Goal: Information Seeking & Learning: Understand process/instructions

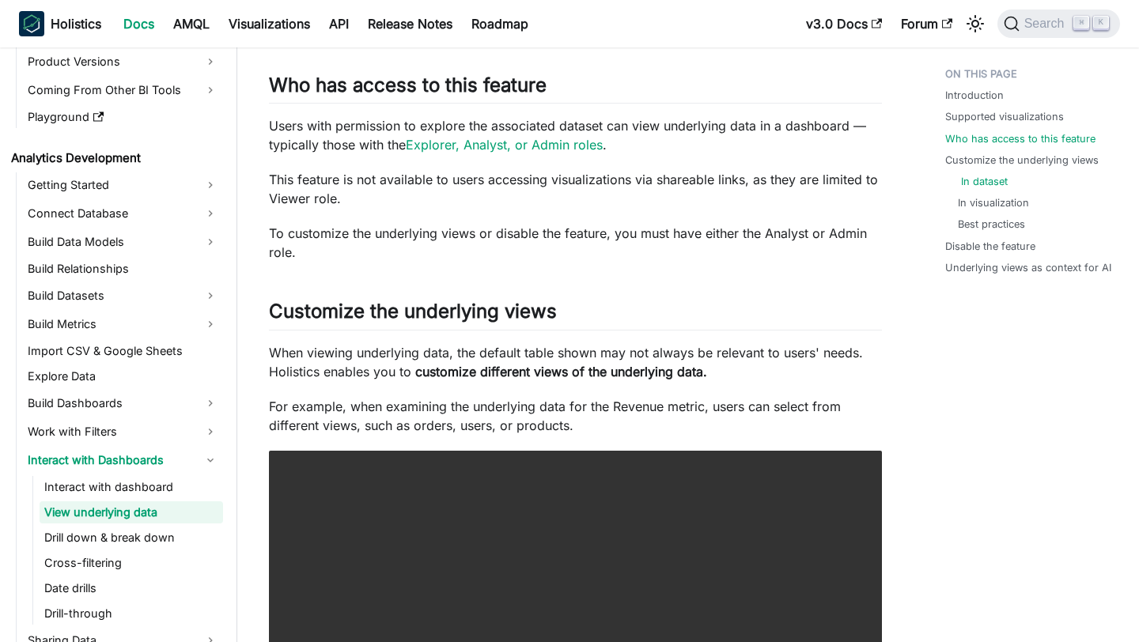
click at [965, 179] on link "In dataset" at bounding box center [984, 181] width 47 height 15
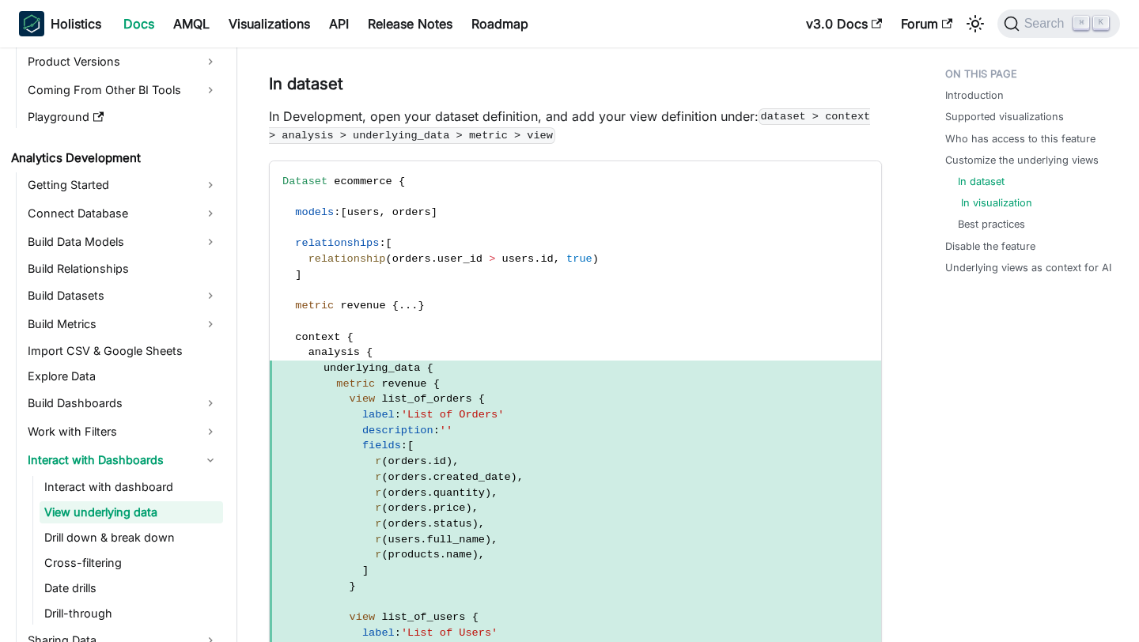
click at [965, 208] on link "In visualization" at bounding box center [996, 202] width 71 height 15
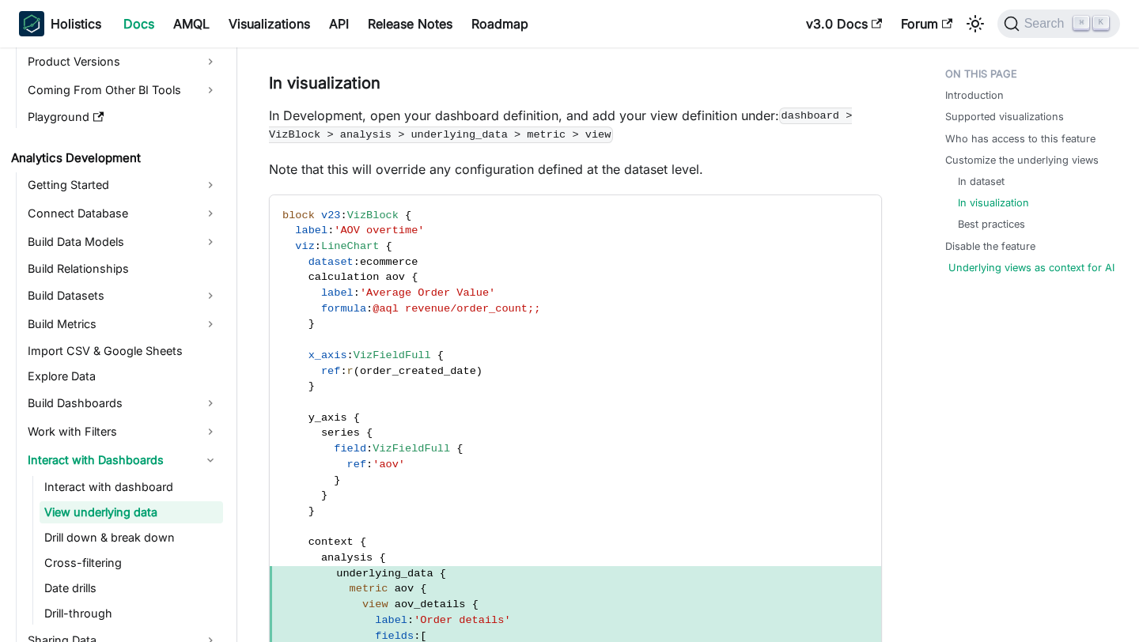
click at [976, 265] on link "Underlying views as context for AI" at bounding box center [1031, 267] width 166 height 15
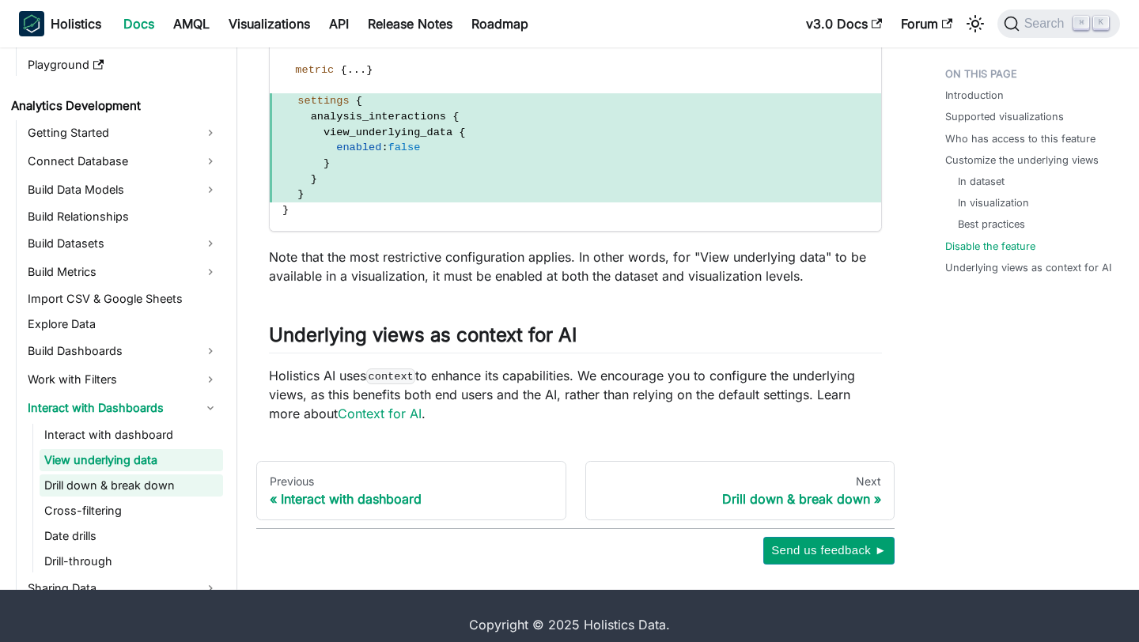
click at [70, 474] on link "Drill down & break down" at bounding box center [131, 485] width 183 height 22
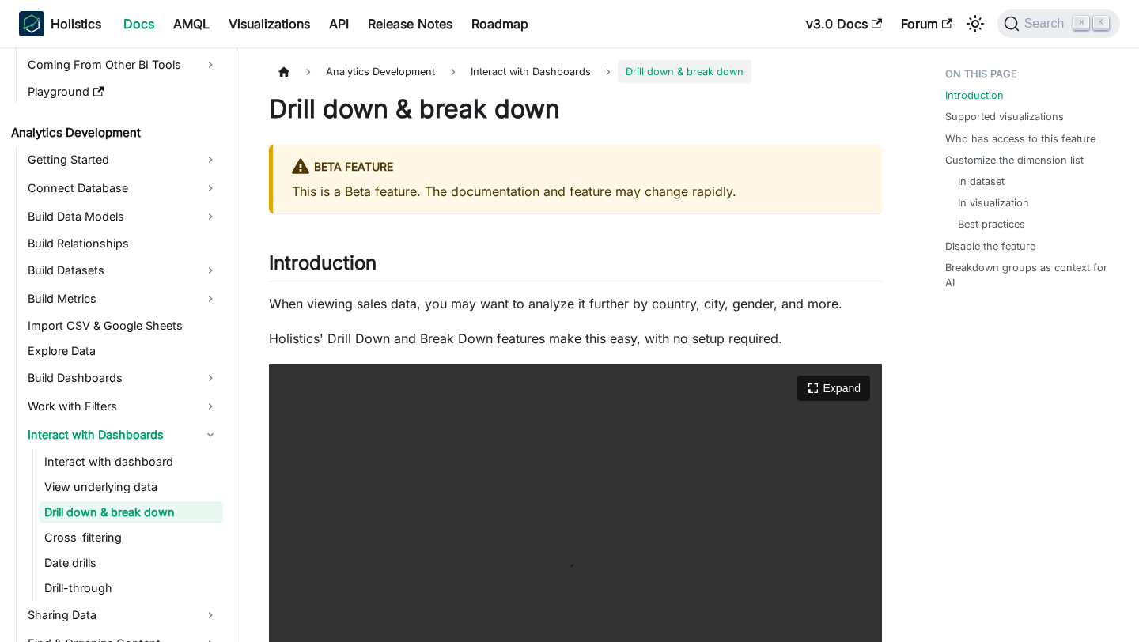
scroll to position [28, 0]
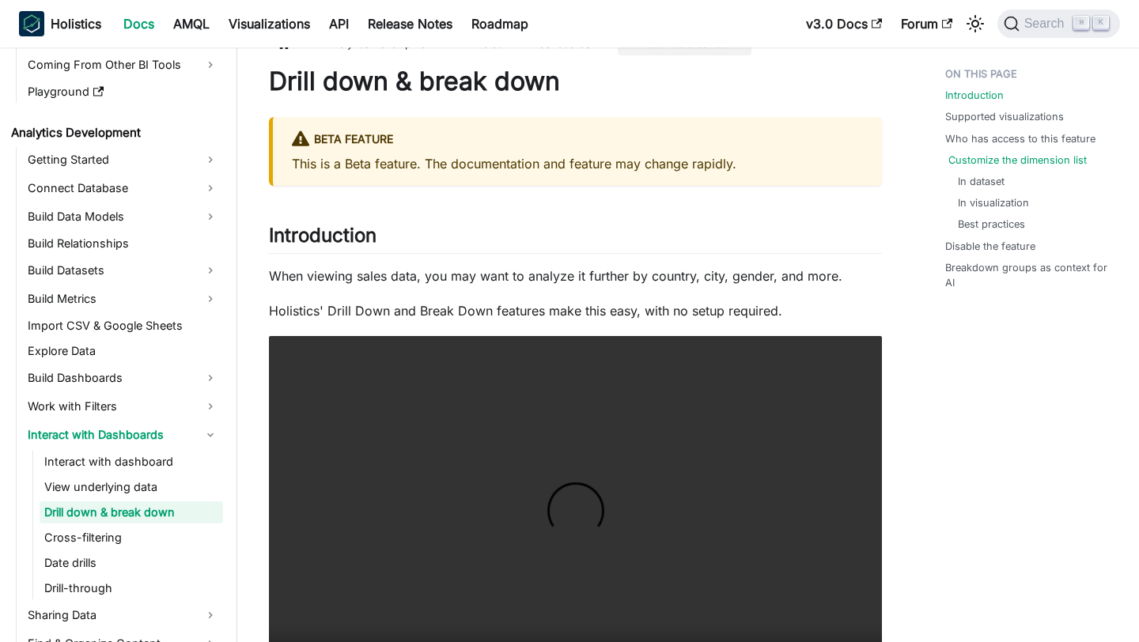
click at [996, 164] on link "Customize the dimension list" at bounding box center [1017, 160] width 138 height 15
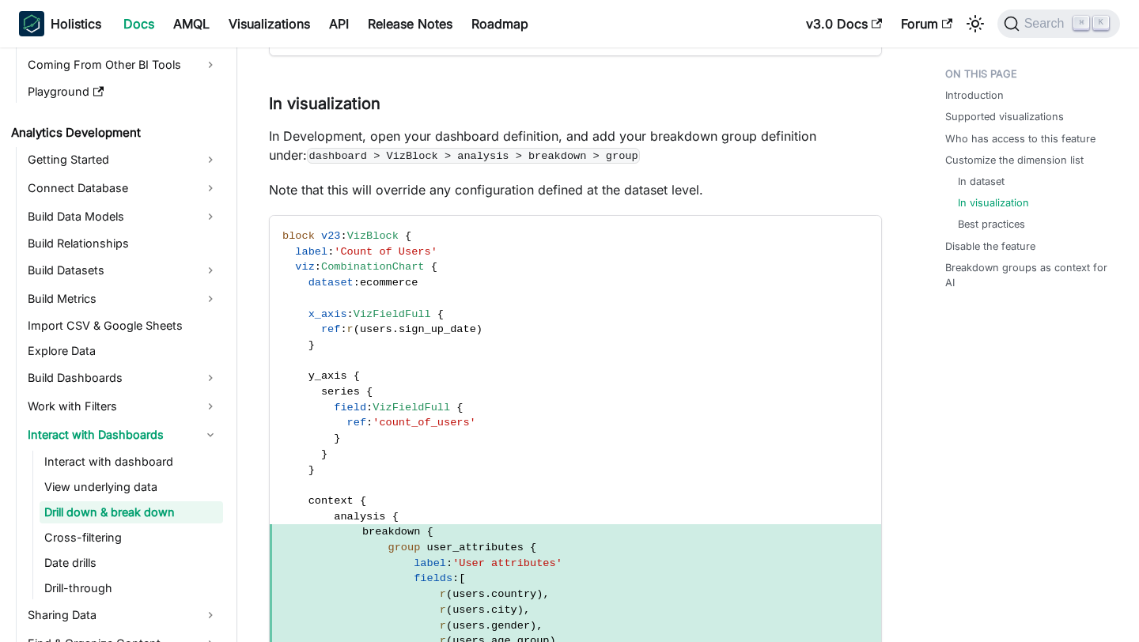
scroll to position [2376, 0]
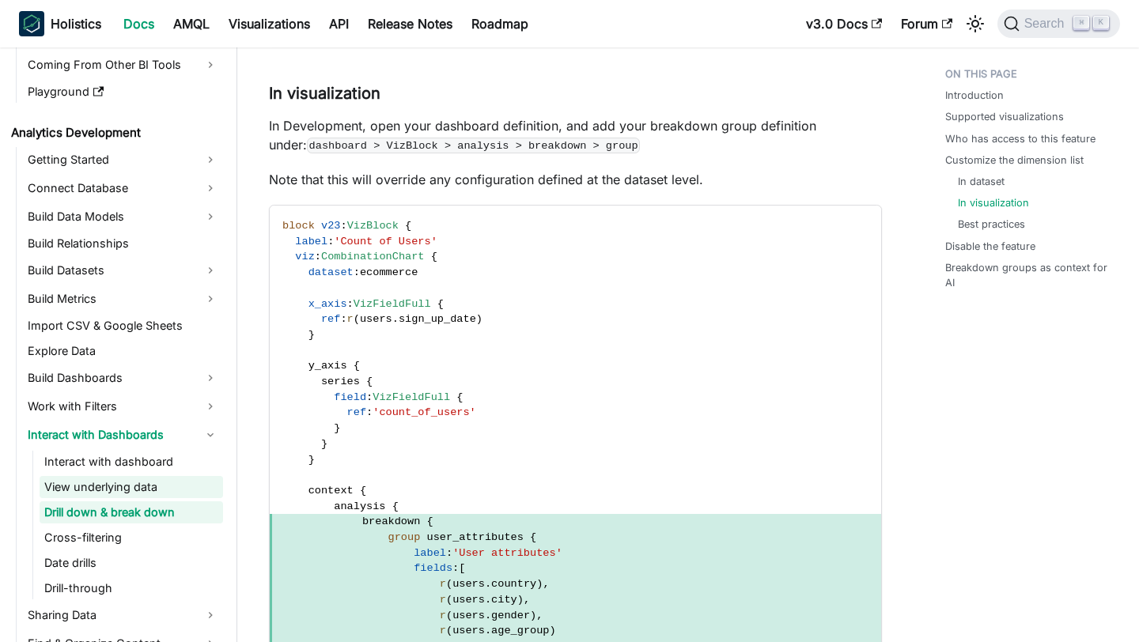
click at [146, 483] on link "View underlying data" at bounding box center [131, 487] width 183 height 22
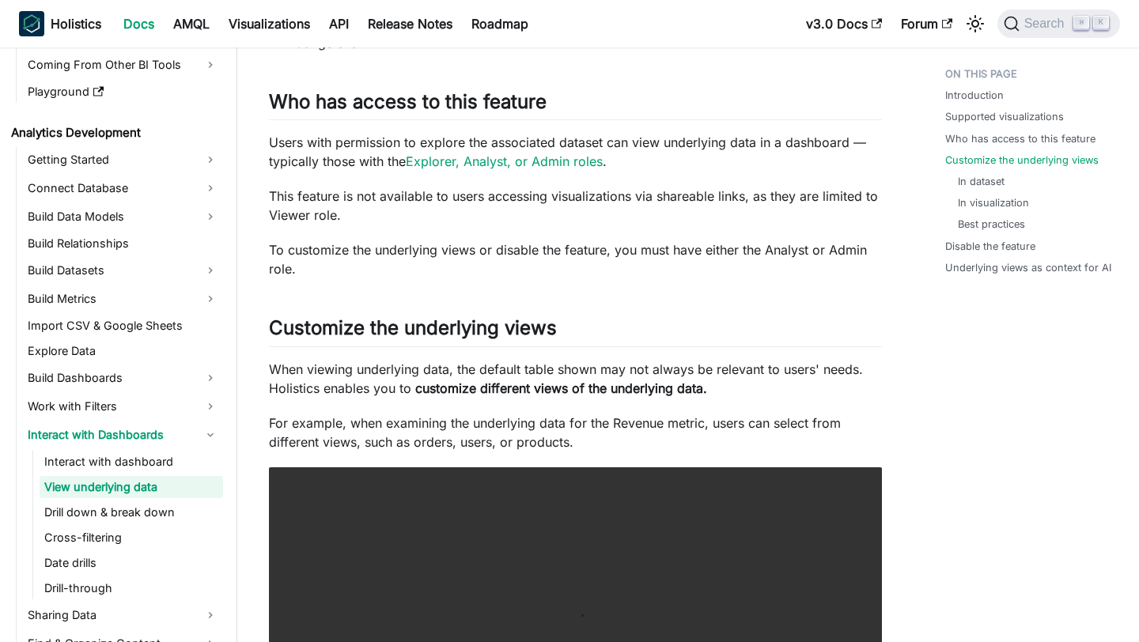
scroll to position [1185, 0]
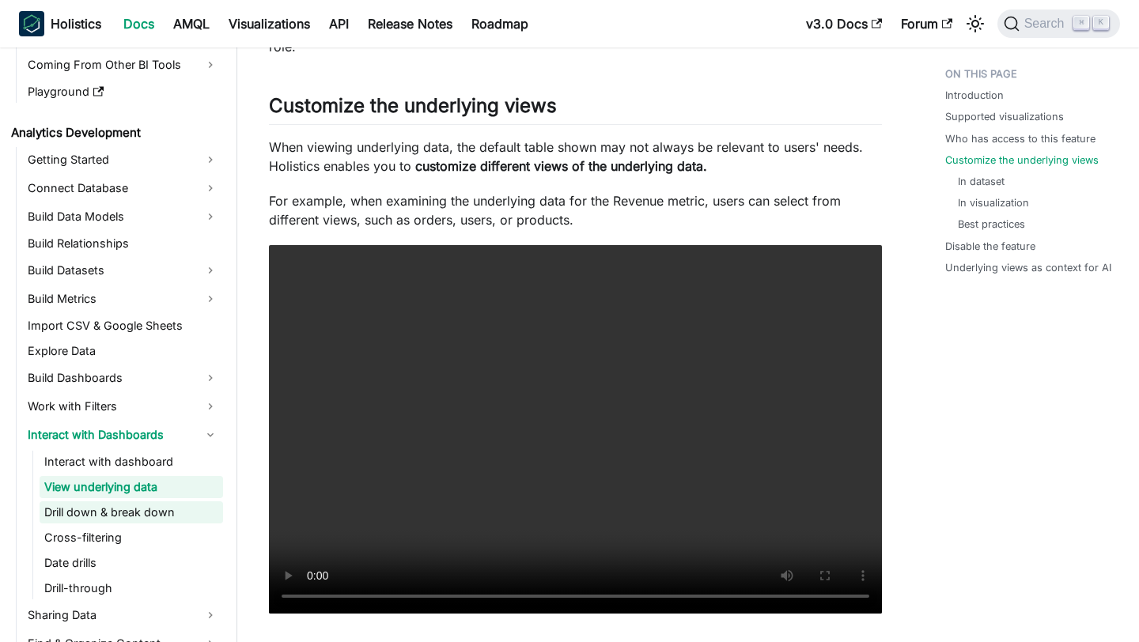
click at [116, 505] on link "Drill down & break down" at bounding box center [131, 512] width 183 height 22
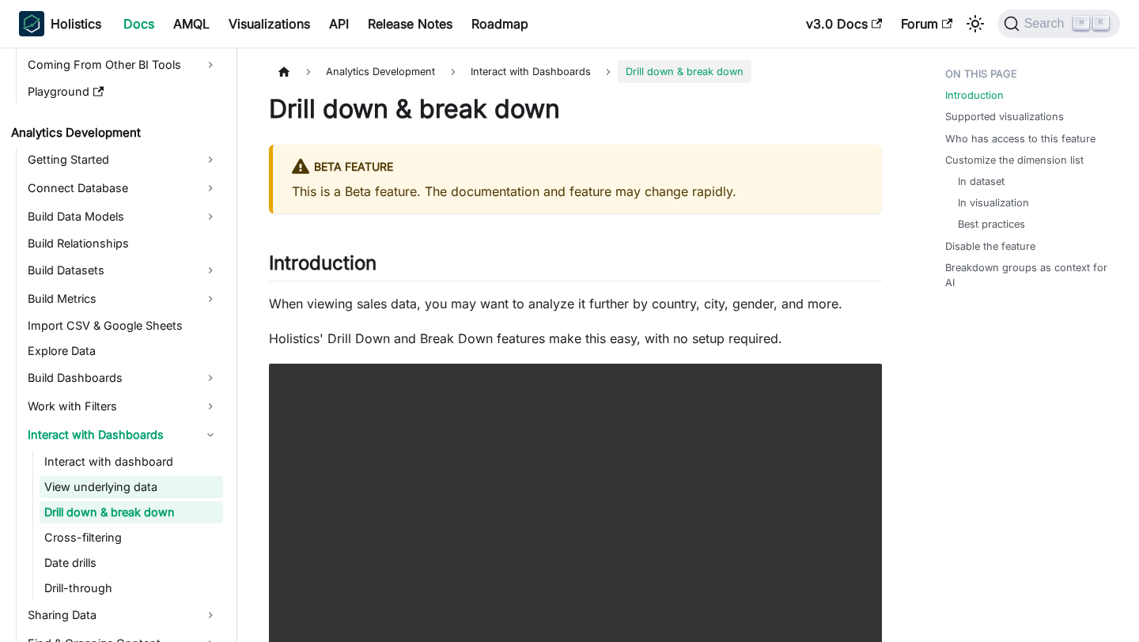
click at [127, 492] on link "View underlying data" at bounding box center [131, 487] width 183 height 22
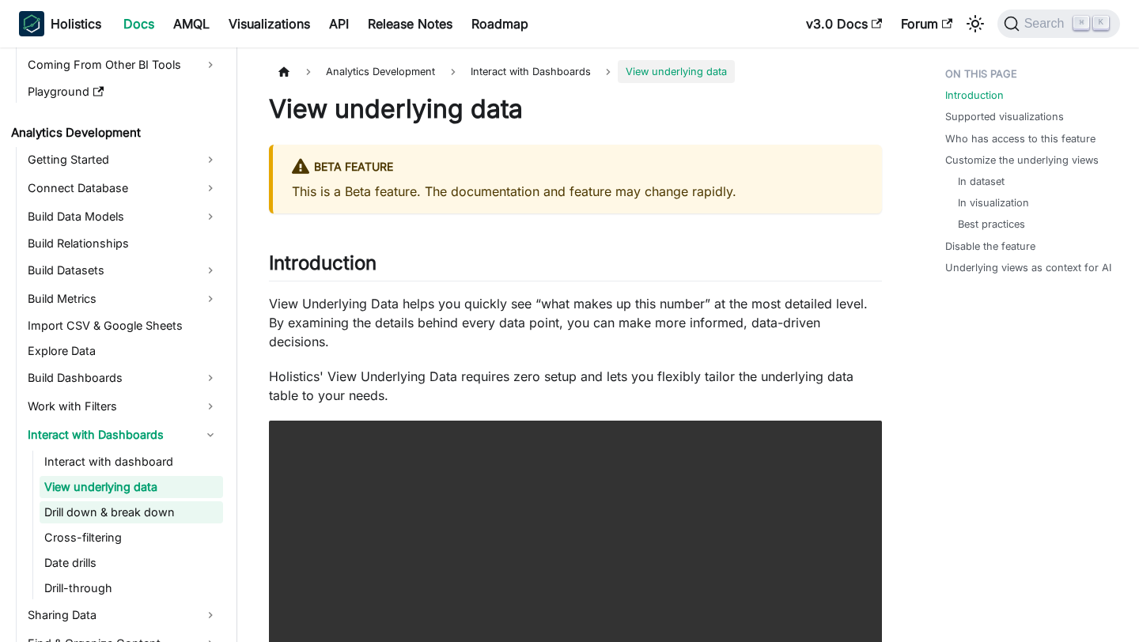
click at [127, 506] on link "Drill down & break down" at bounding box center [131, 512] width 183 height 22
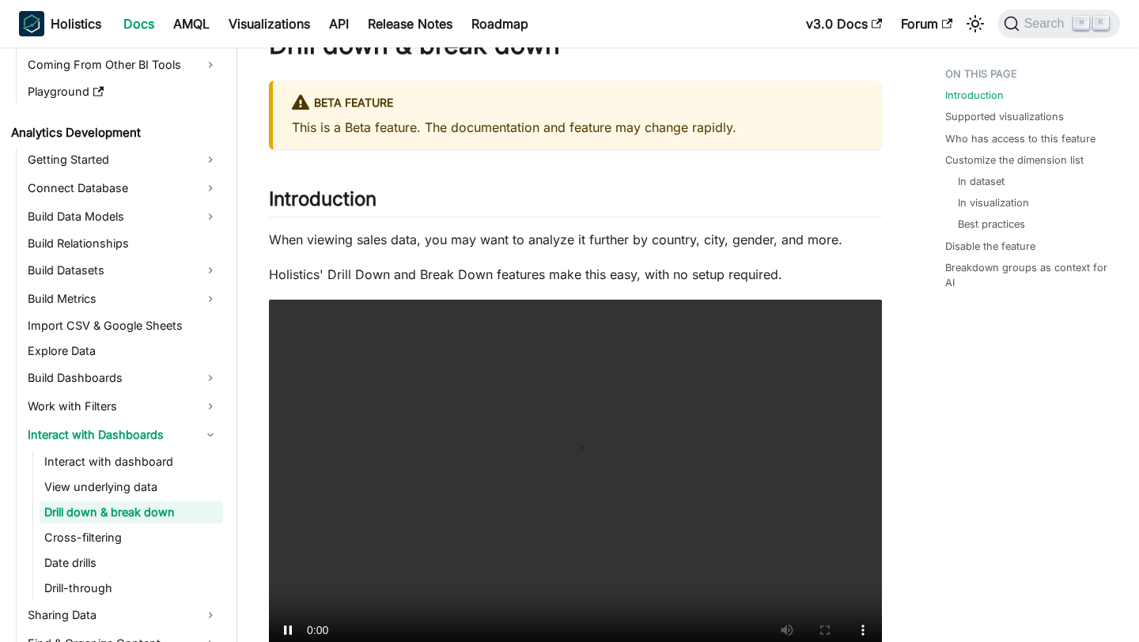
scroll to position [85, 0]
